Goal: Browse casually: Explore the website without a specific task or goal

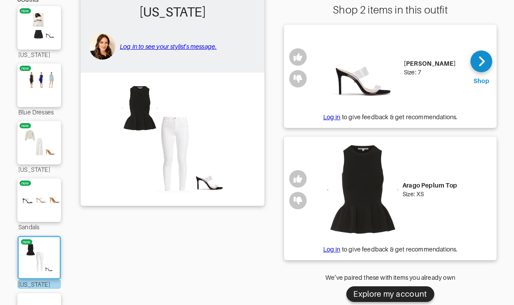
scroll to position [112, 0]
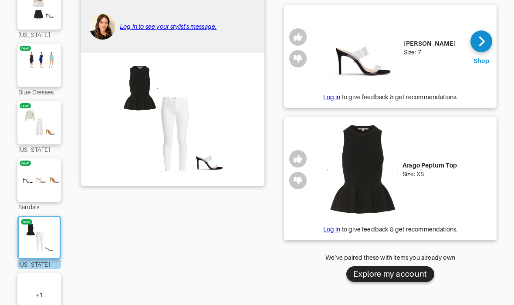
click at [34, 299] on div "+ 1" at bounding box center [39, 296] width 44 height 44
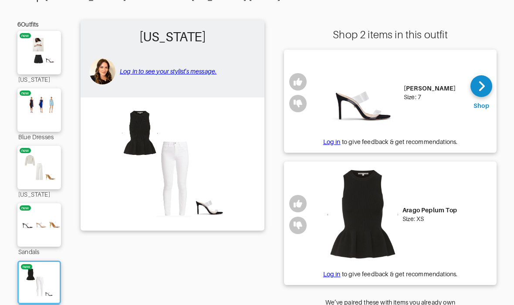
scroll to position [68, 0]
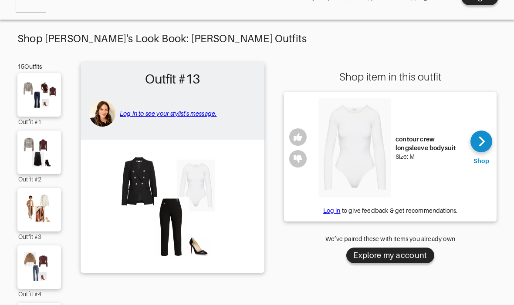
scroll to position [27, 0]
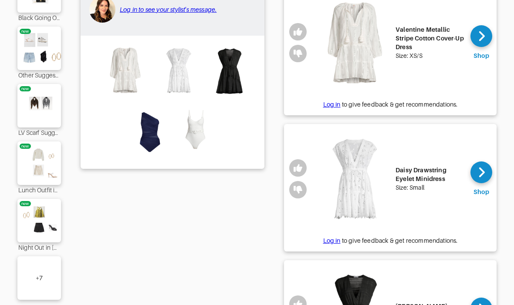
scroll to position [129, 0]
click at [39, 277] on div "+ 7" at bounding box center [39, 278] width 7 height 9
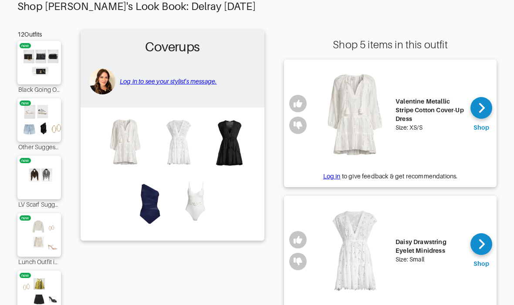
scroll to position [0, 0]
